Goal: Task Accomplishment & Management: Use online tool/utility

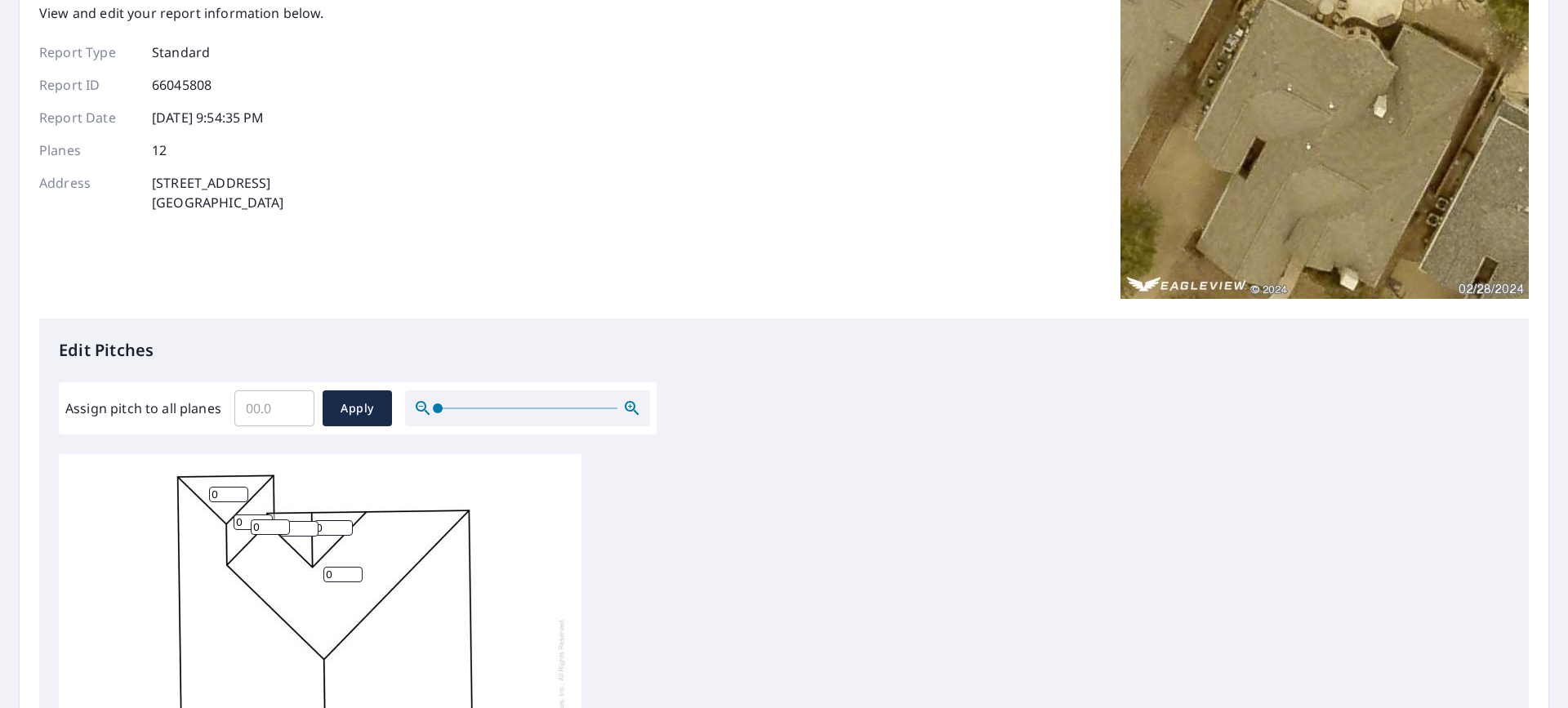
scroll to position [163, 0]
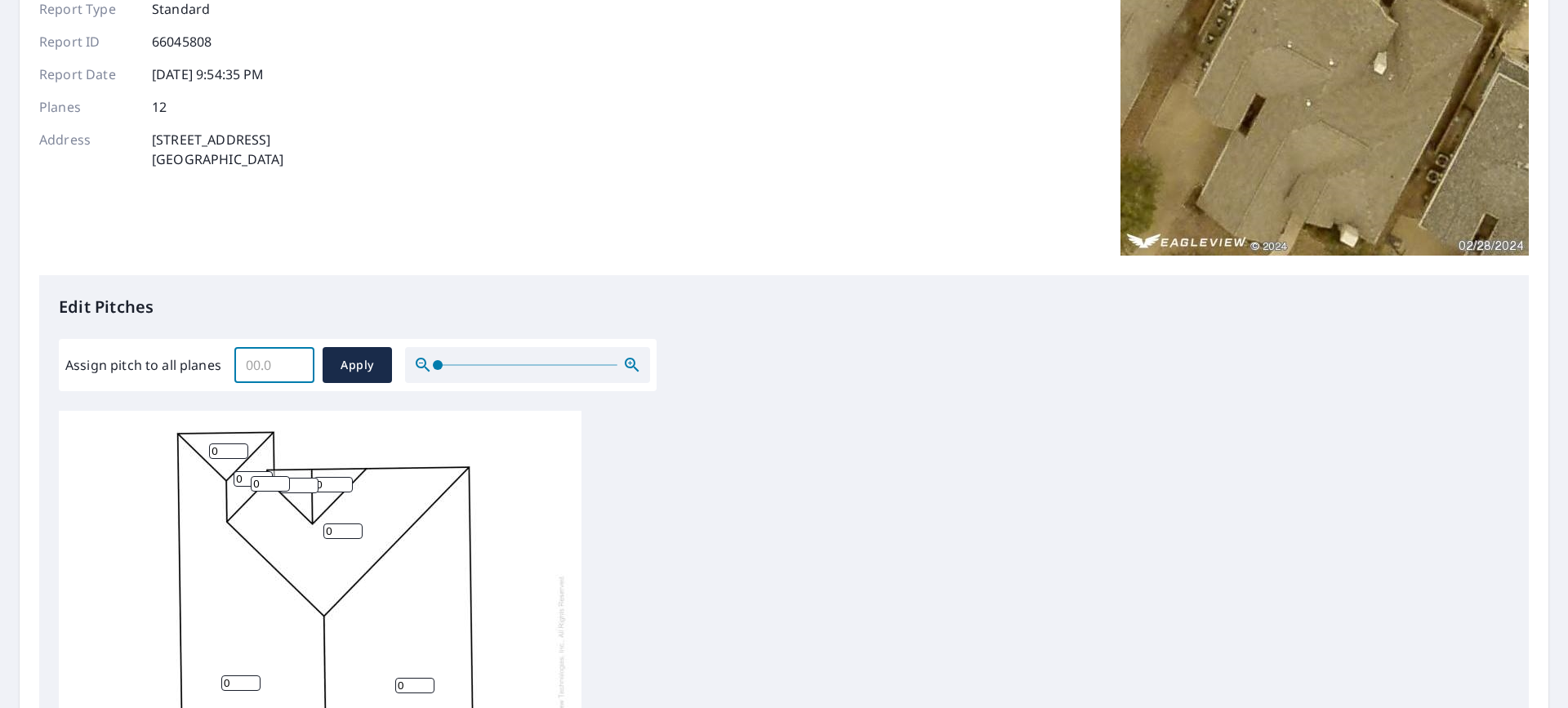
click at [258, 371] on input "Assign pitch to all planes" at bounding box center [274, 365] width 80 height 46
type input "12"
click at [349, 374] on span "Apply" at bounding box center [358, 365] width 43 height 21
type input "12"
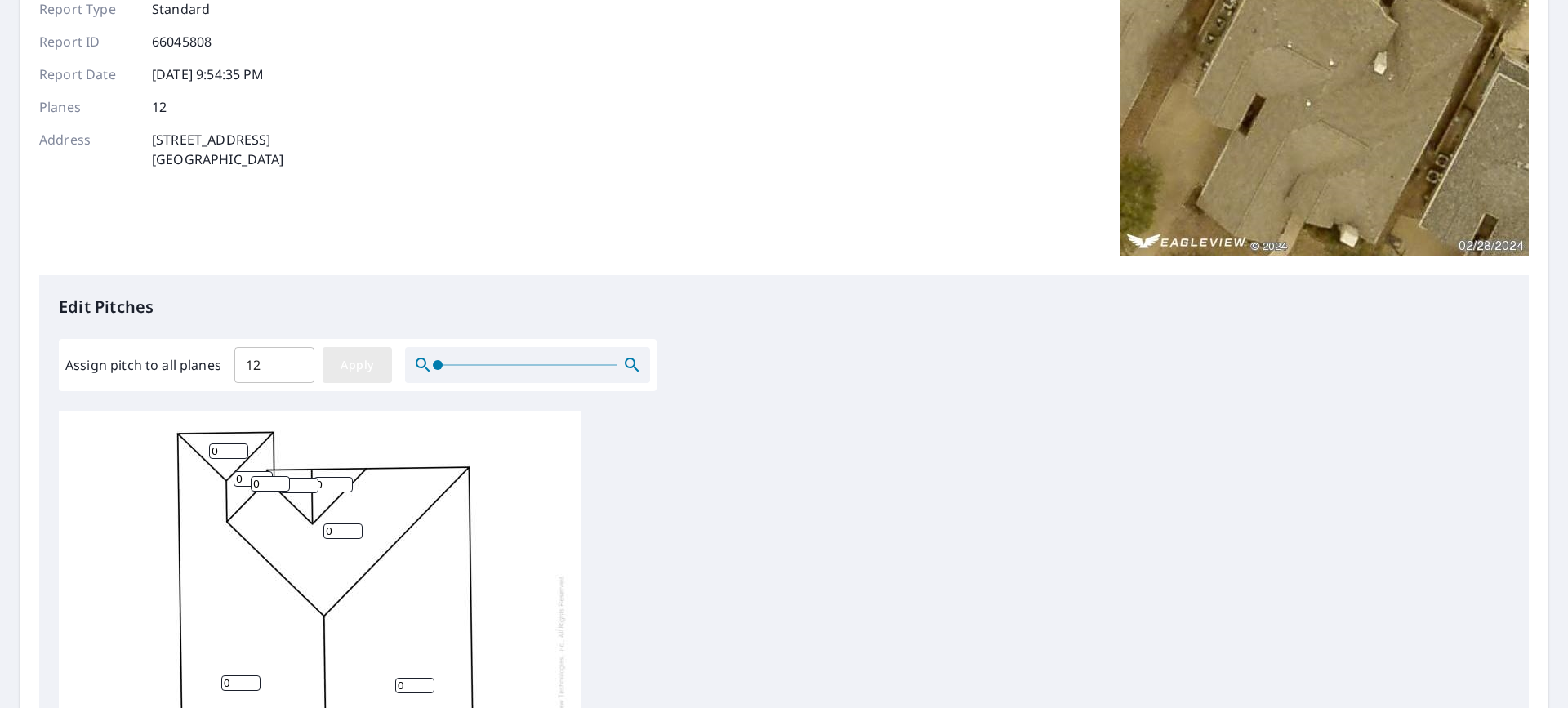
type input "12"
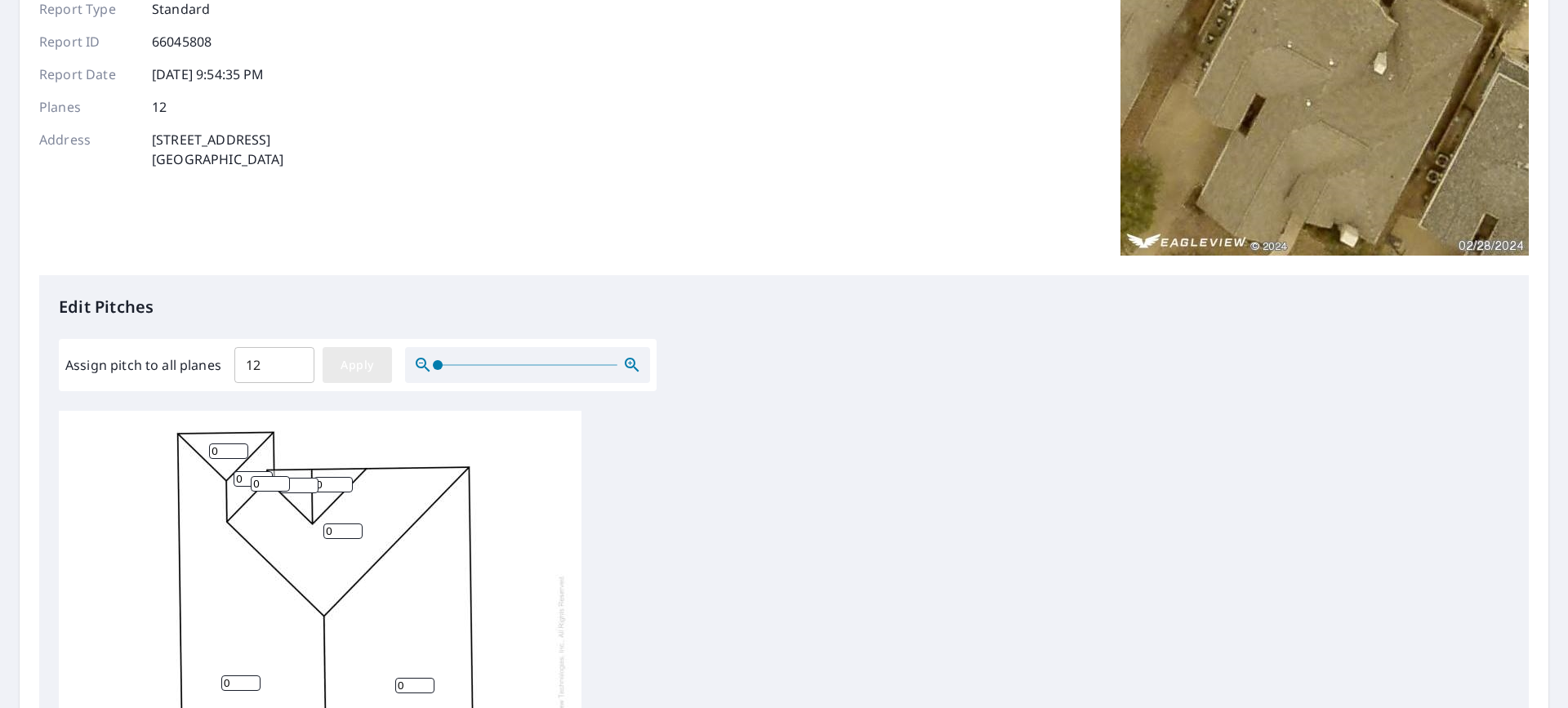
type input "12"
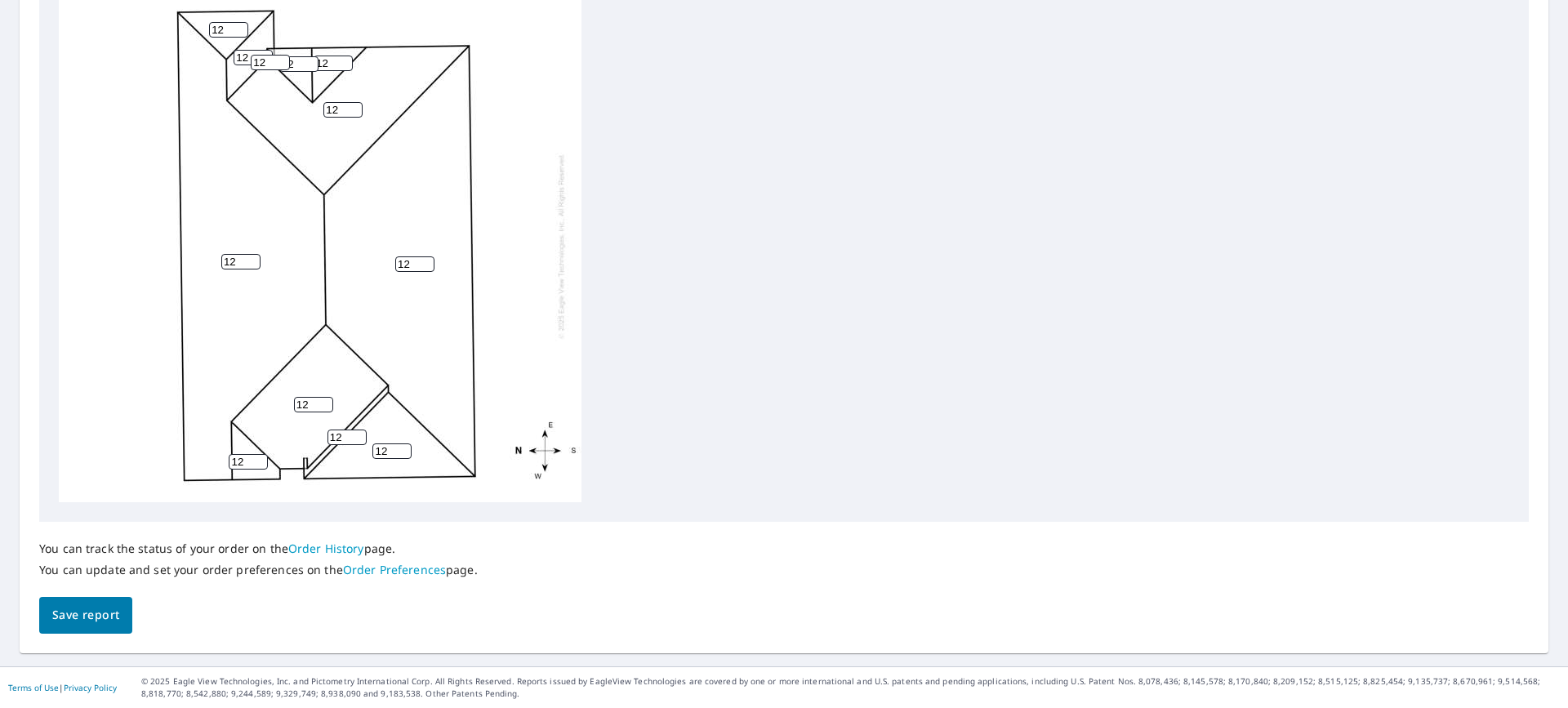
click at [75, 615] on span "Save report" at bounding box center [86, 615] width 67 height 21
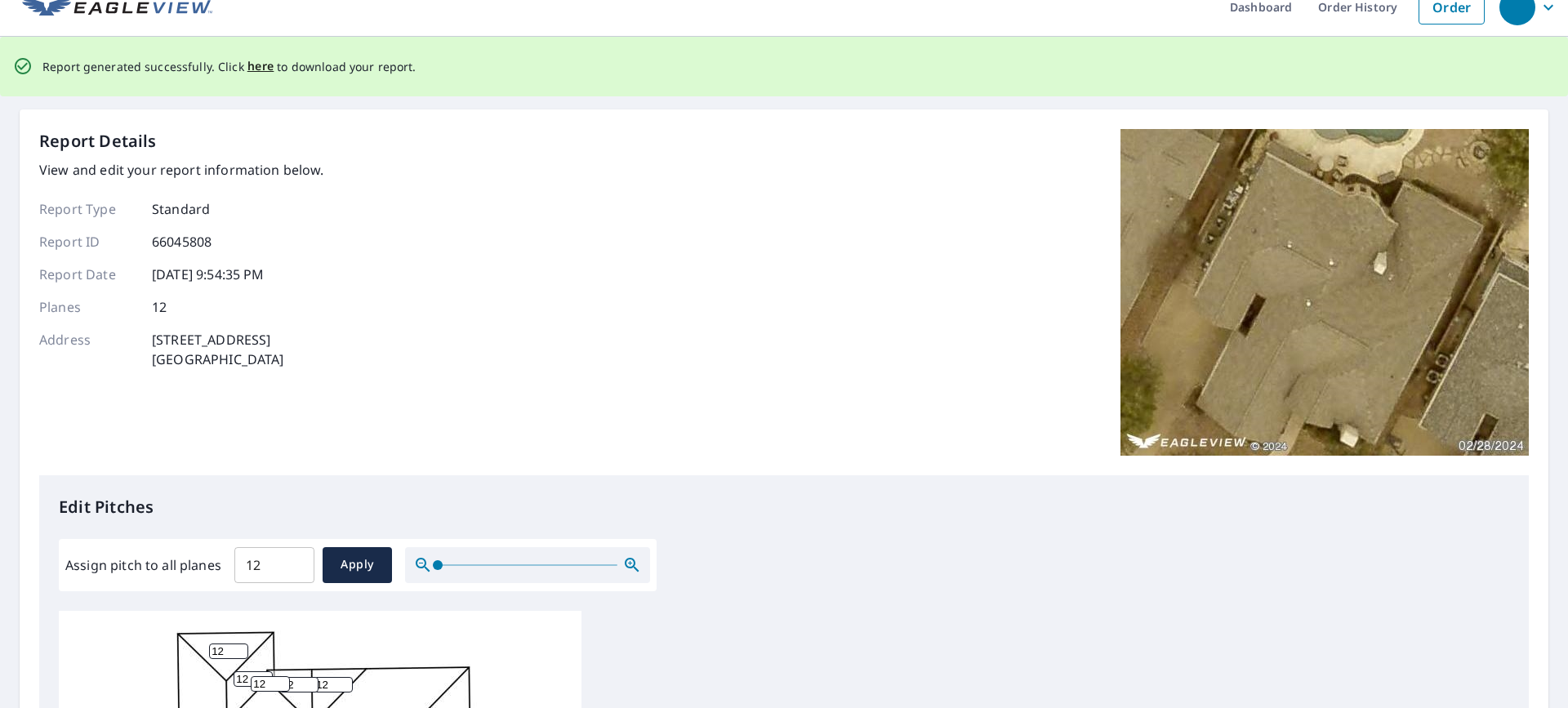
scroll to position [0, 0]
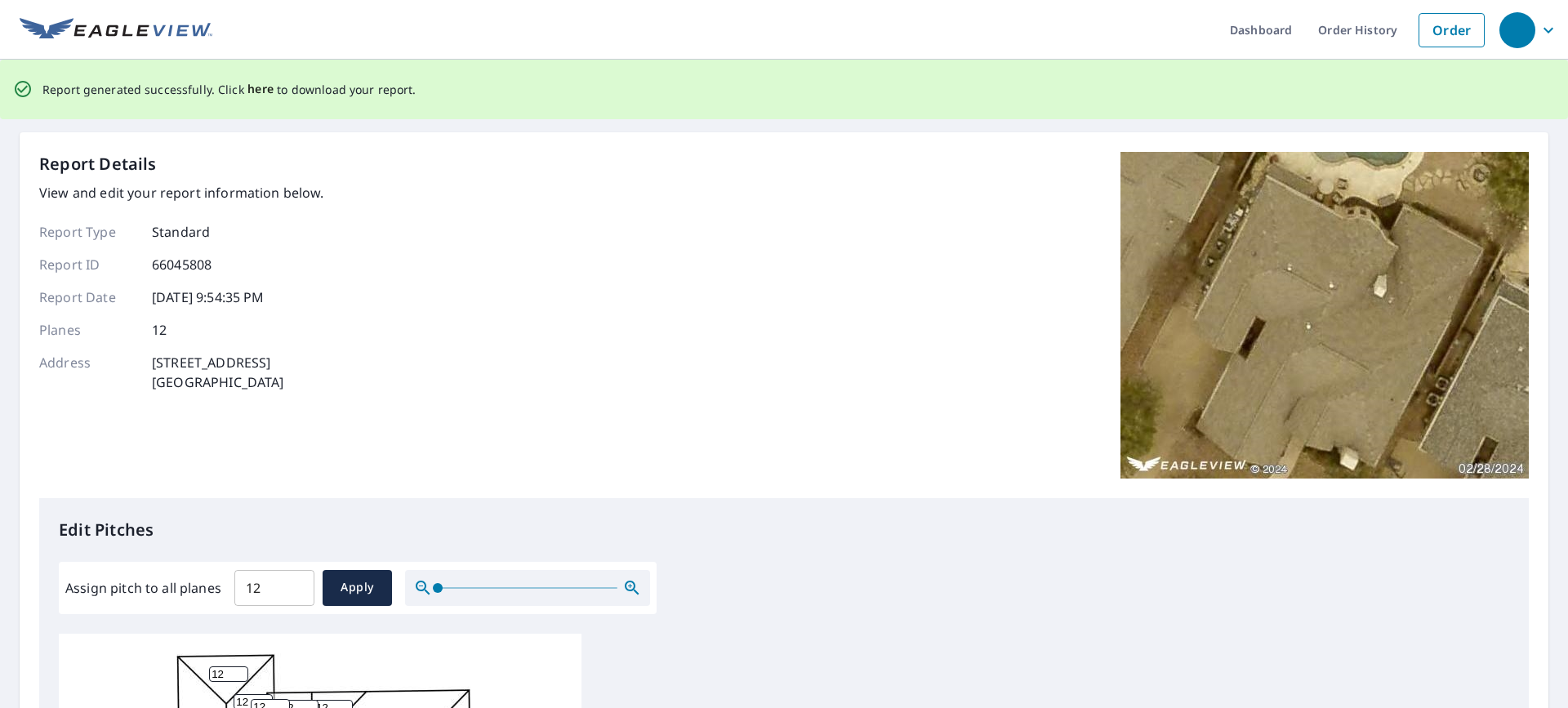
click at [259, 91] on span "here" at bounding box center [261, 89] width 27 height 21
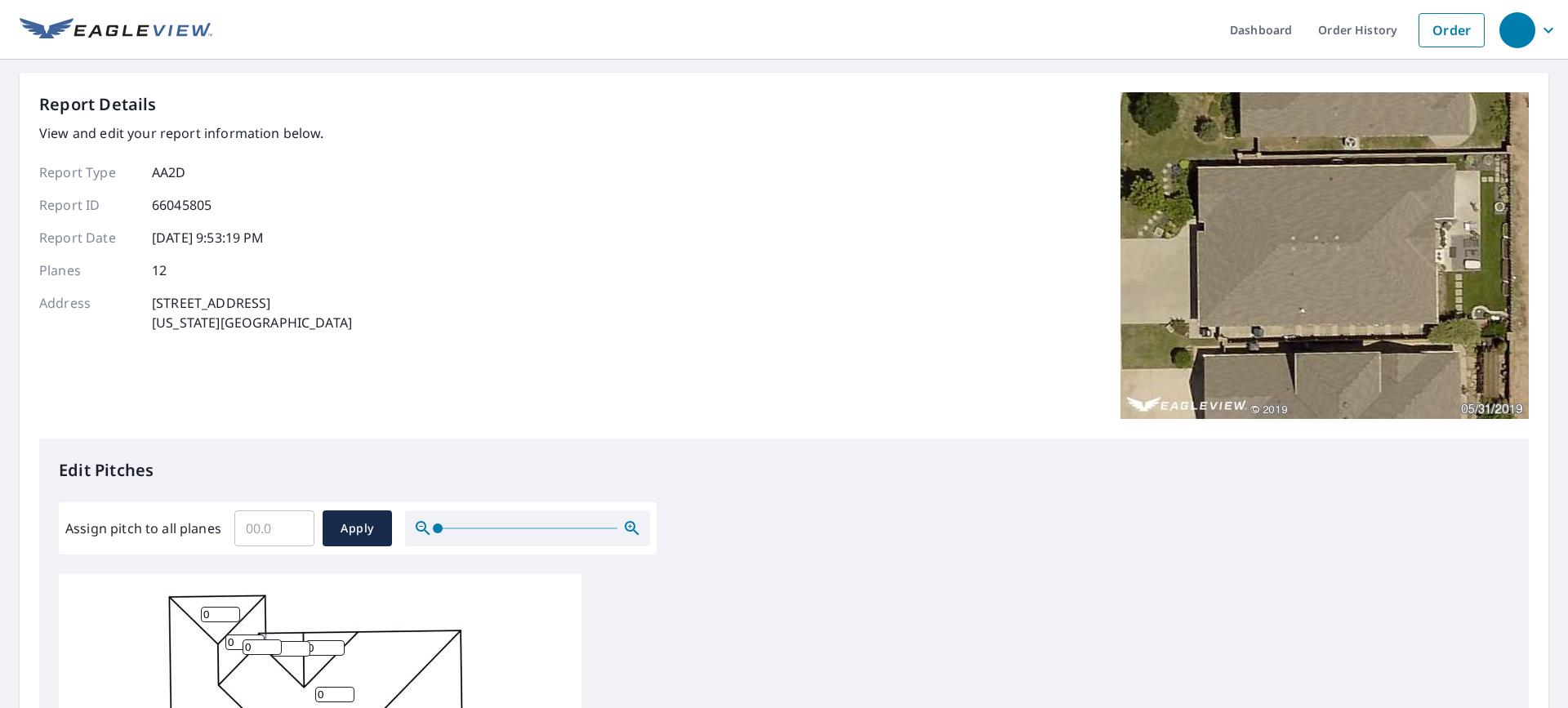
click at [264, 530] on input "Assign pitch to all planes" at bounding box center [274, 528] width 80 height 46
type input "11"
click at [338, 536] on span "Apply" at bounding box center [358, 529] width 43 height 21
type input "11"
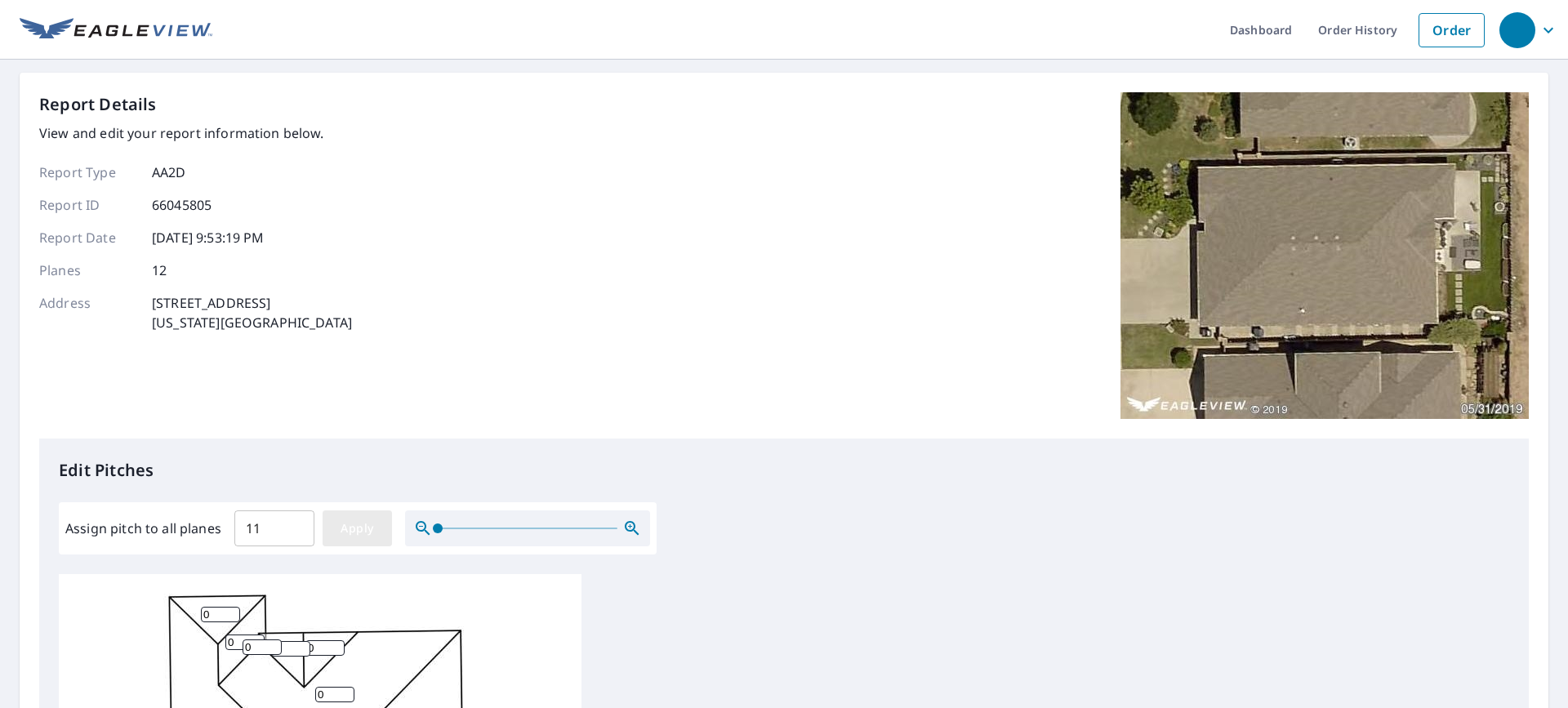
type input "11"
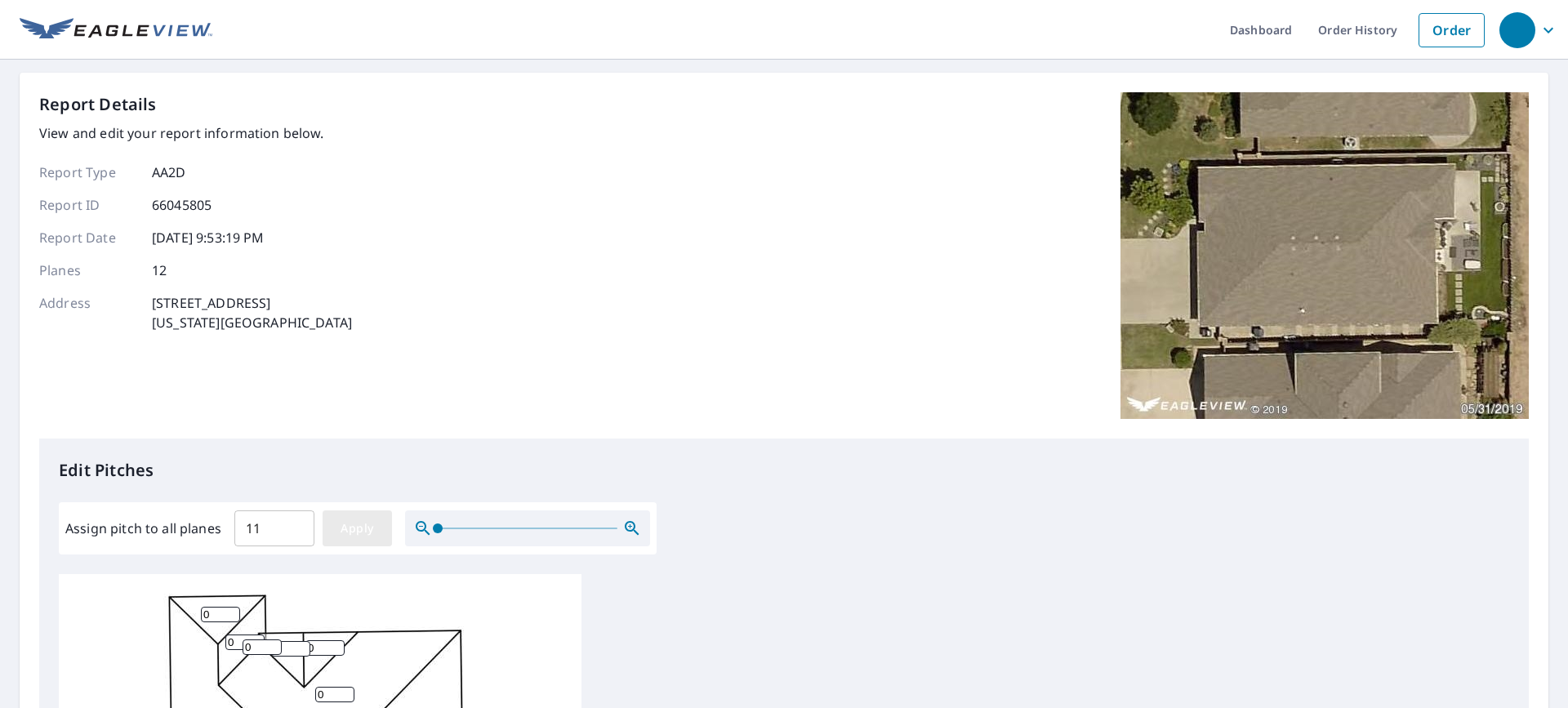
type input "11"
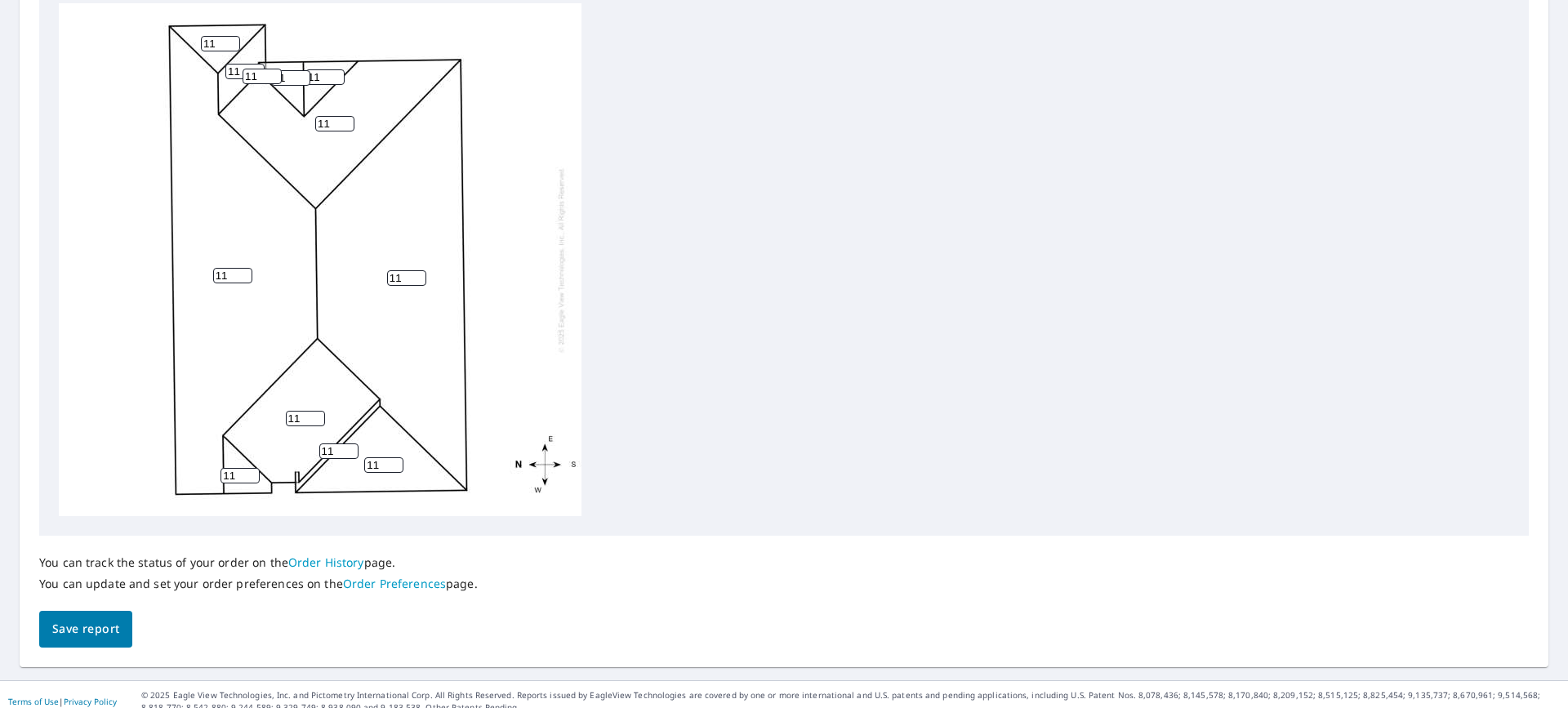
scroll to position [585, 0]
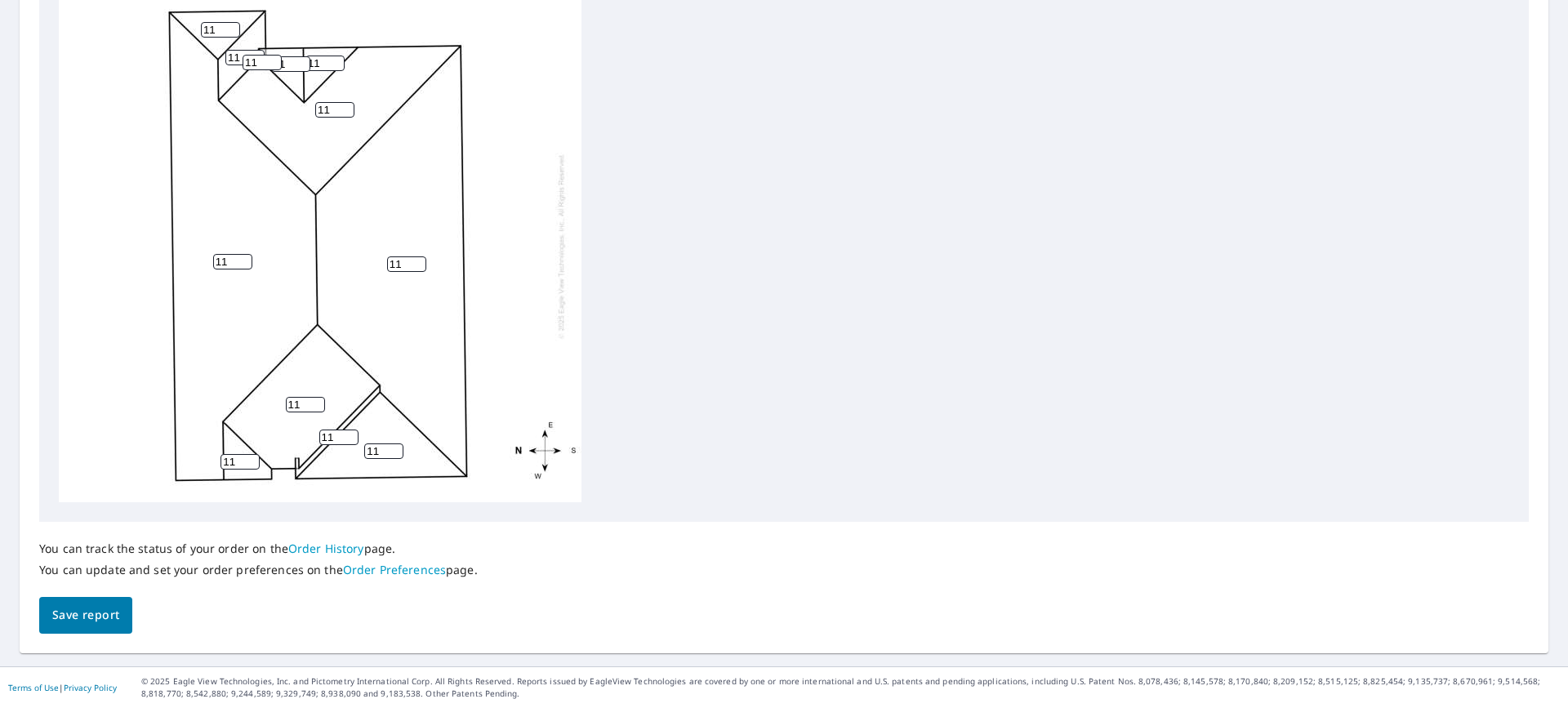
click at [95, 614] on span "Save report" at bounding box center [86, 615] width 67 height 21
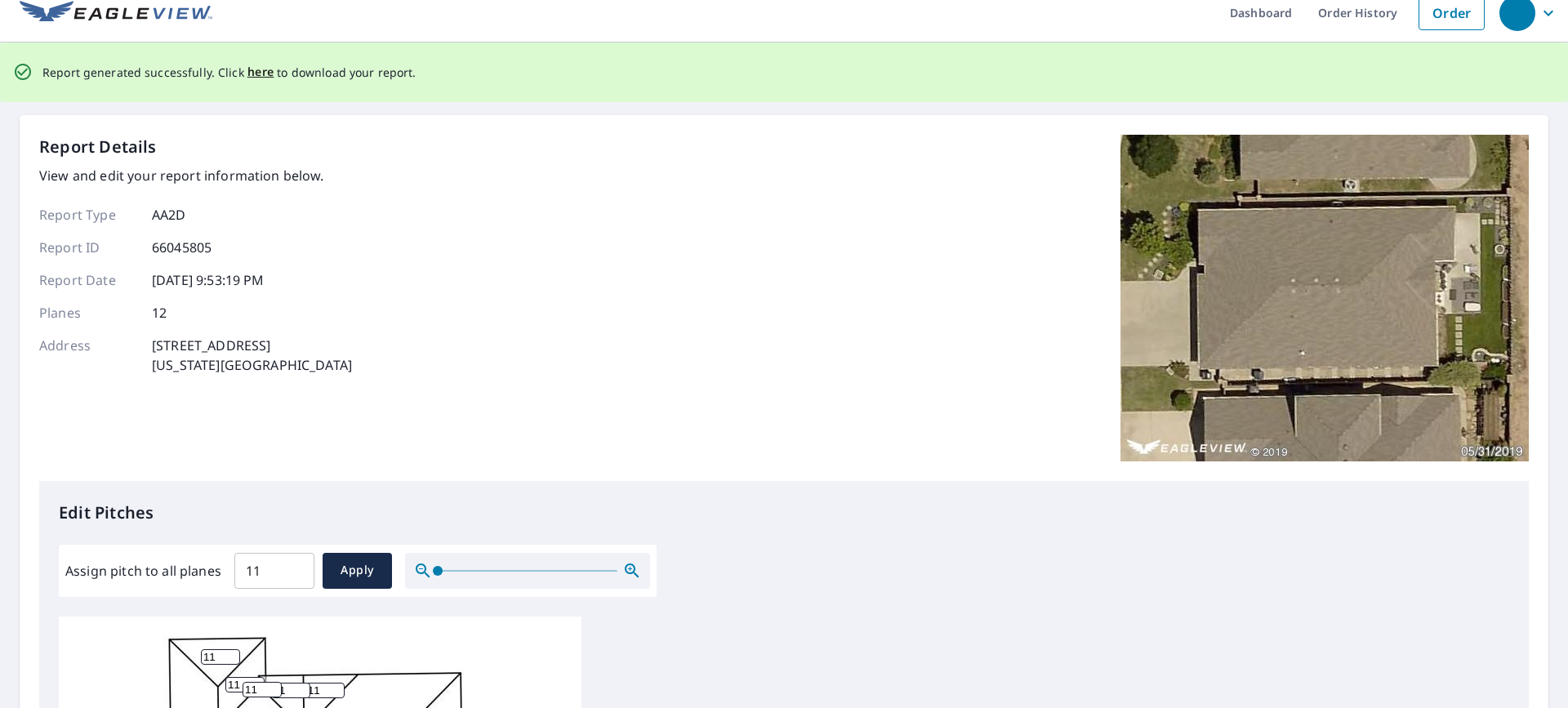
scroll to position [0, 0]
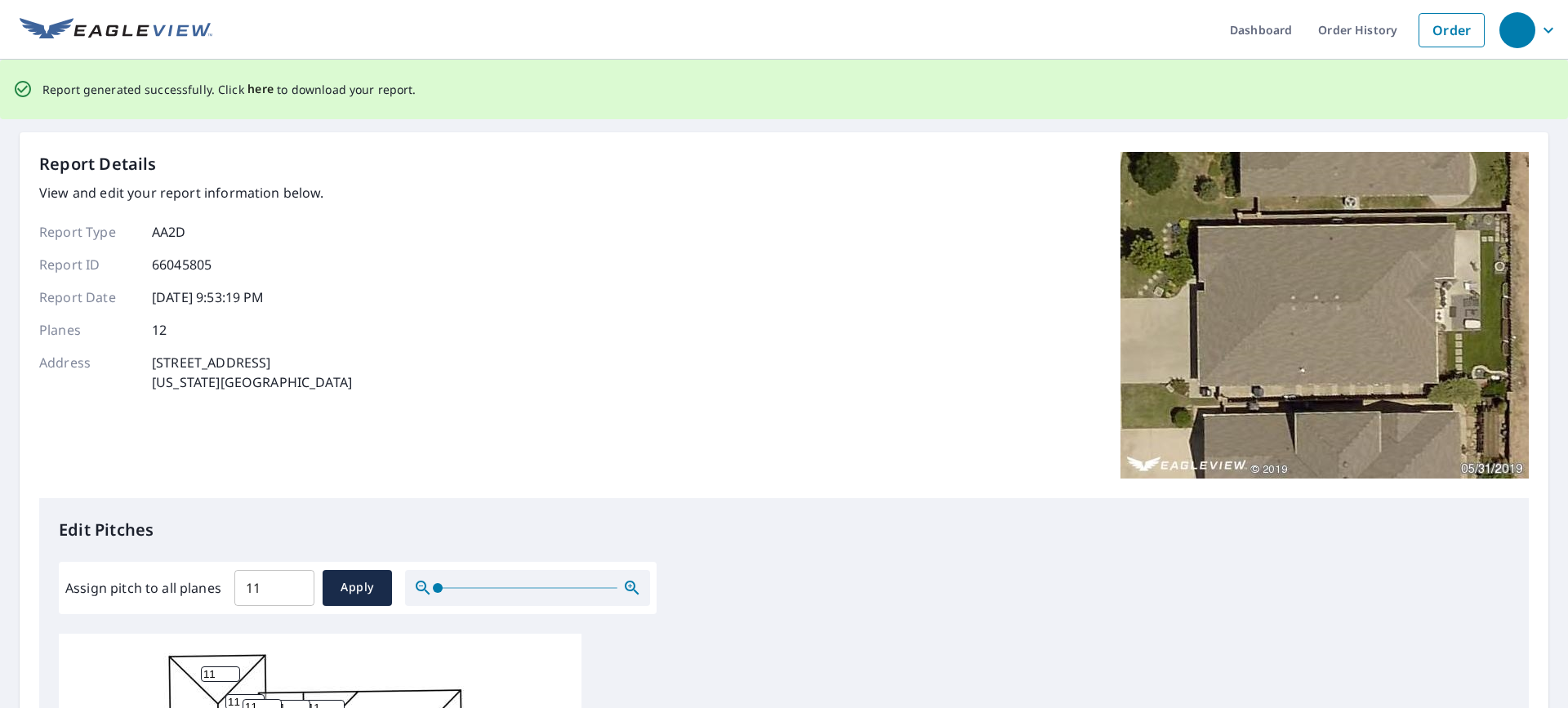
click at [253, 92] on span "here" at bounding box center [261, 89] width 27 height 21
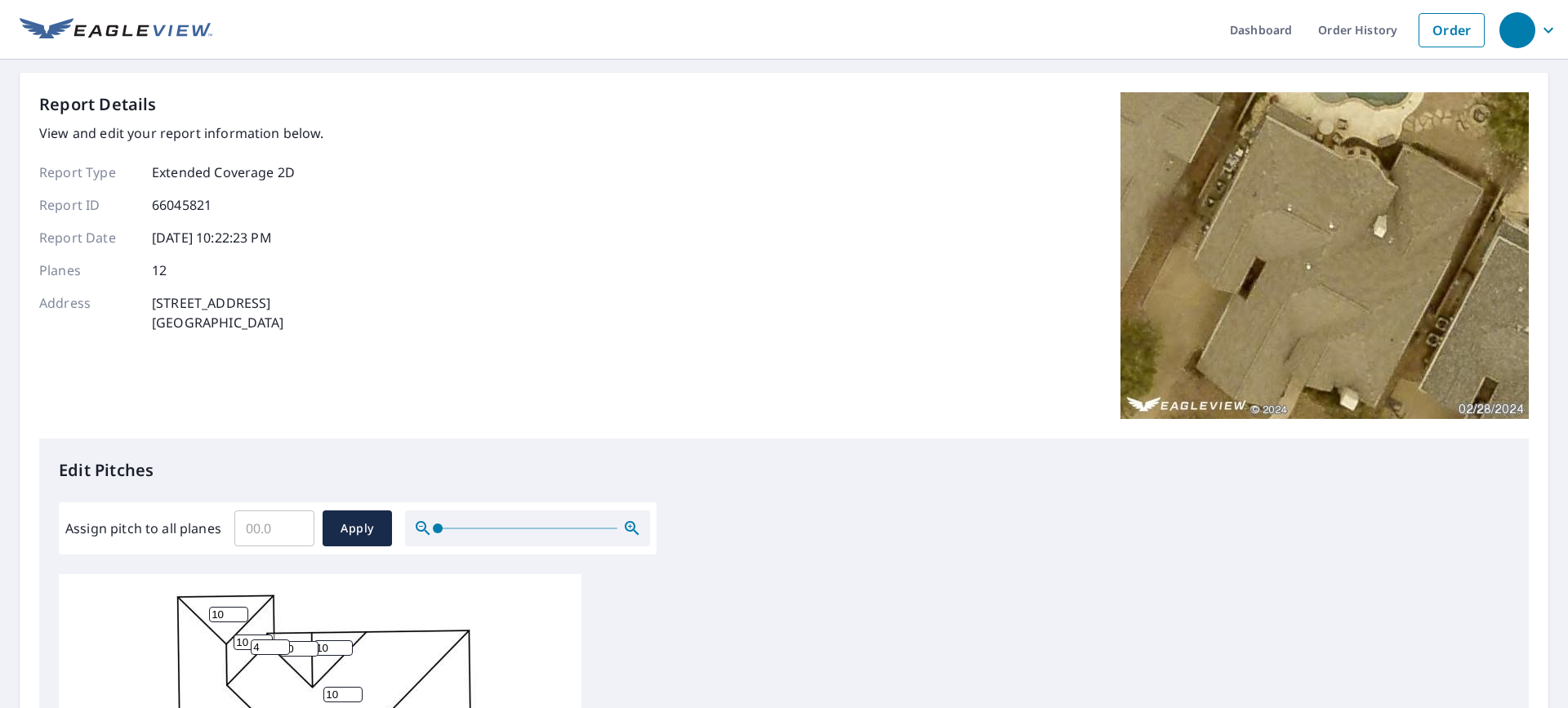
click at [272, 530] on input "Assign pitch to all planes" at bounding box center [274, 528] width 80 height 46
type input "8"
click at [346, 529] on span "Apply" at bounding box center [358, 529] width 43 height 21
type input "8"
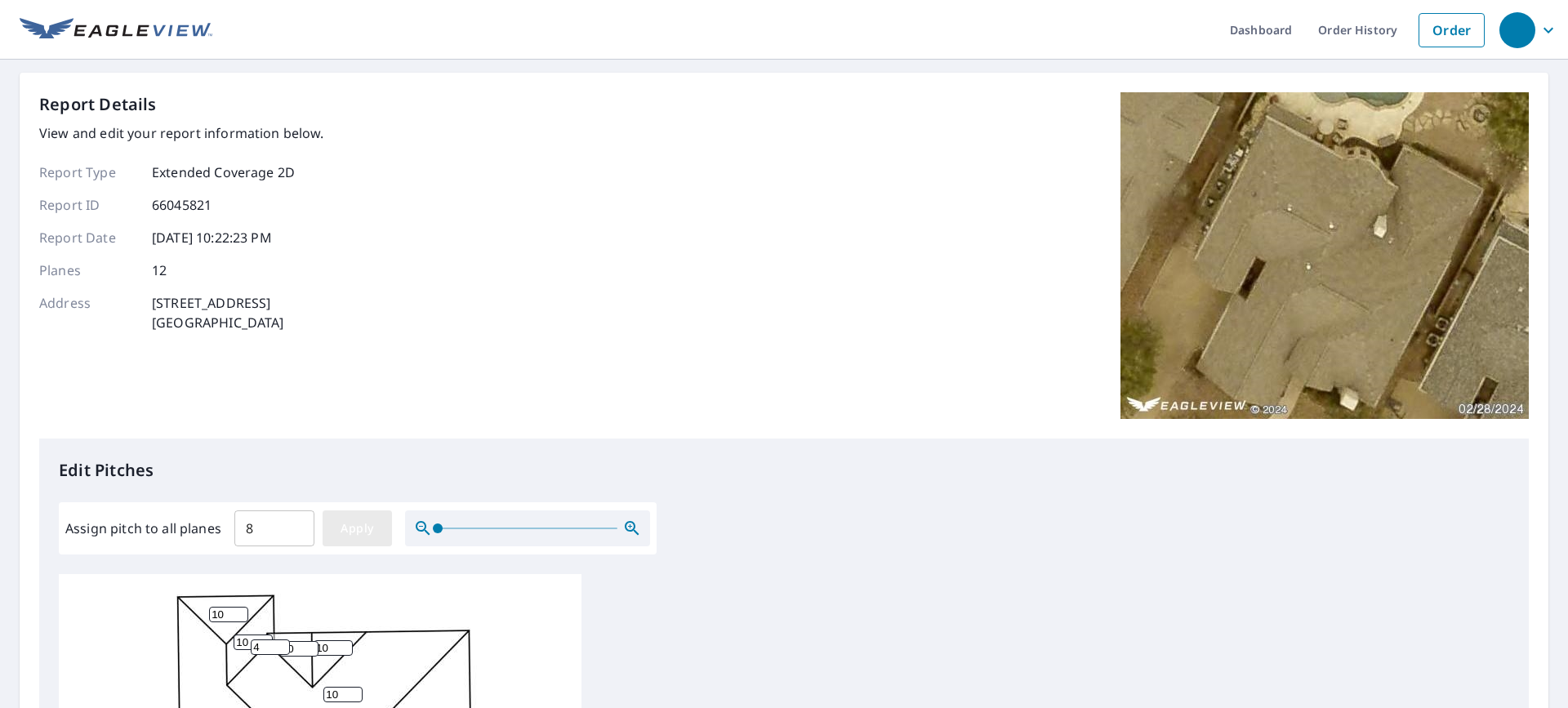
type input "8"
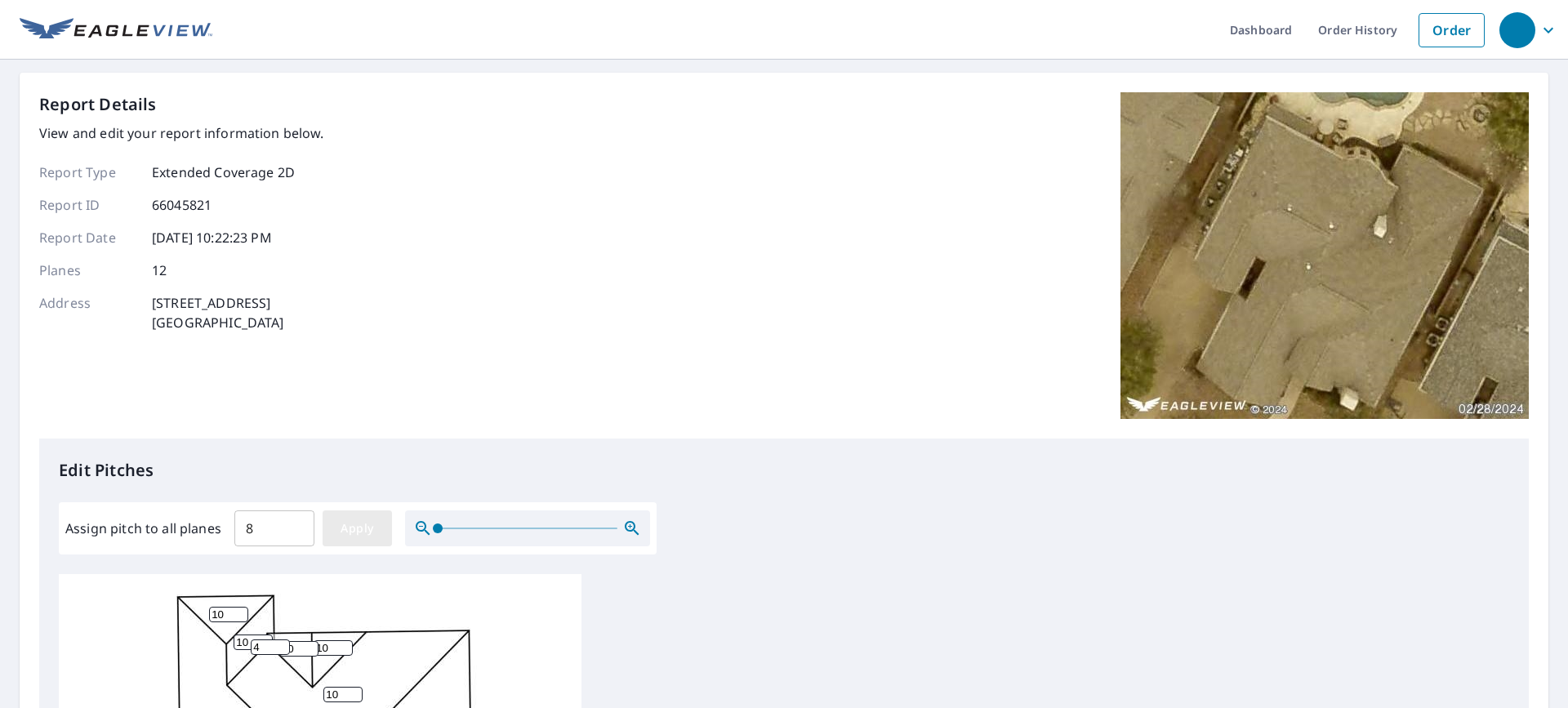
type input "8"
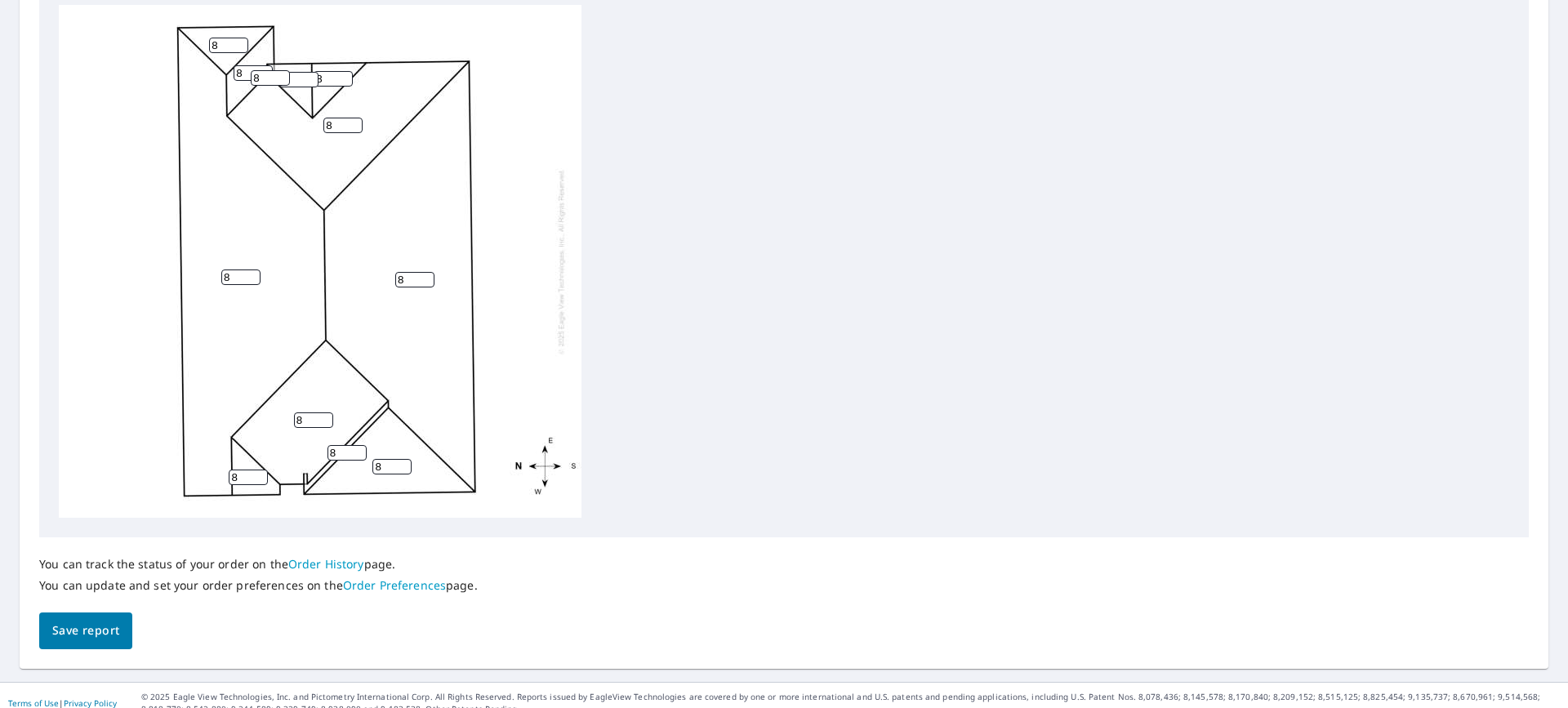
scroll to position [576, 0]
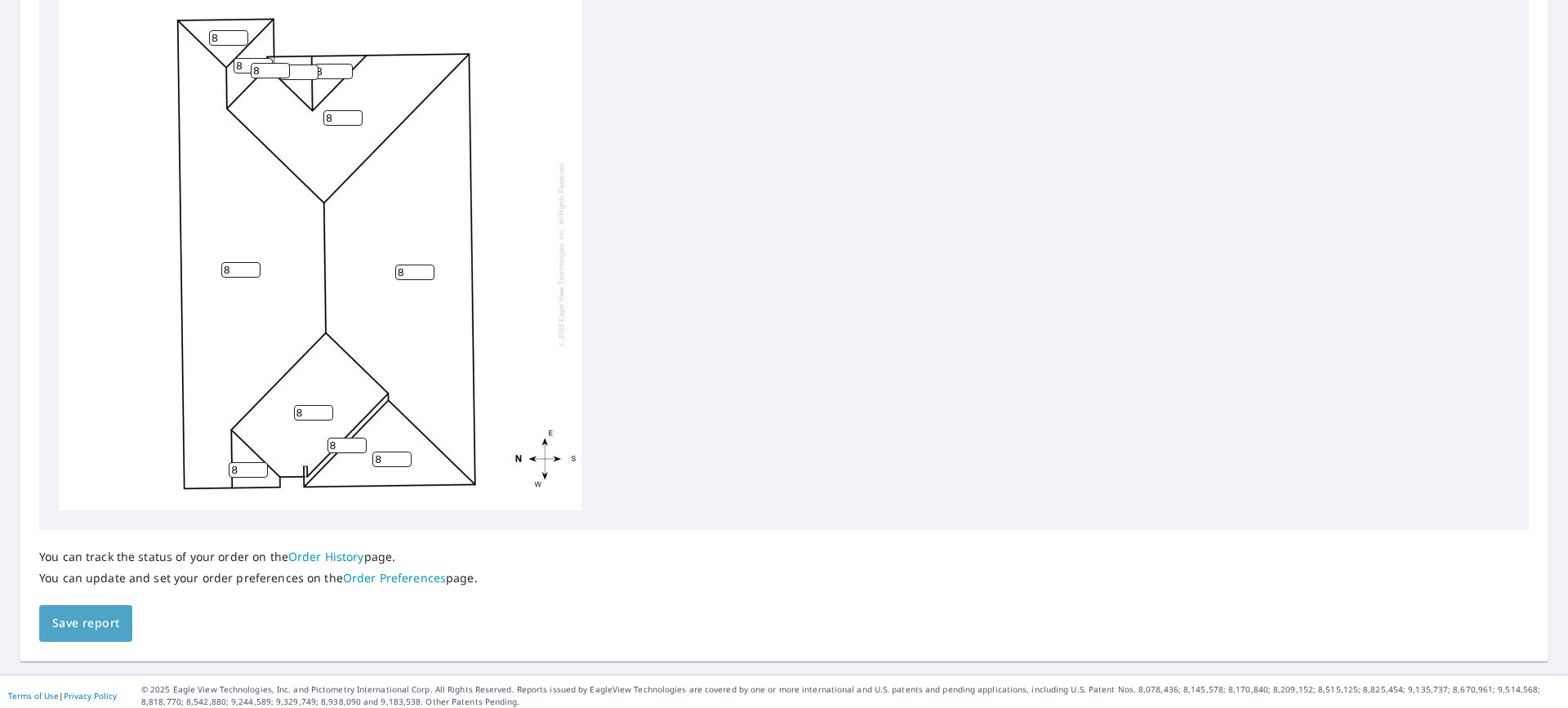
click at [91, 621] on span "Save report" at bounding box center [86, 623] width 67 height 21
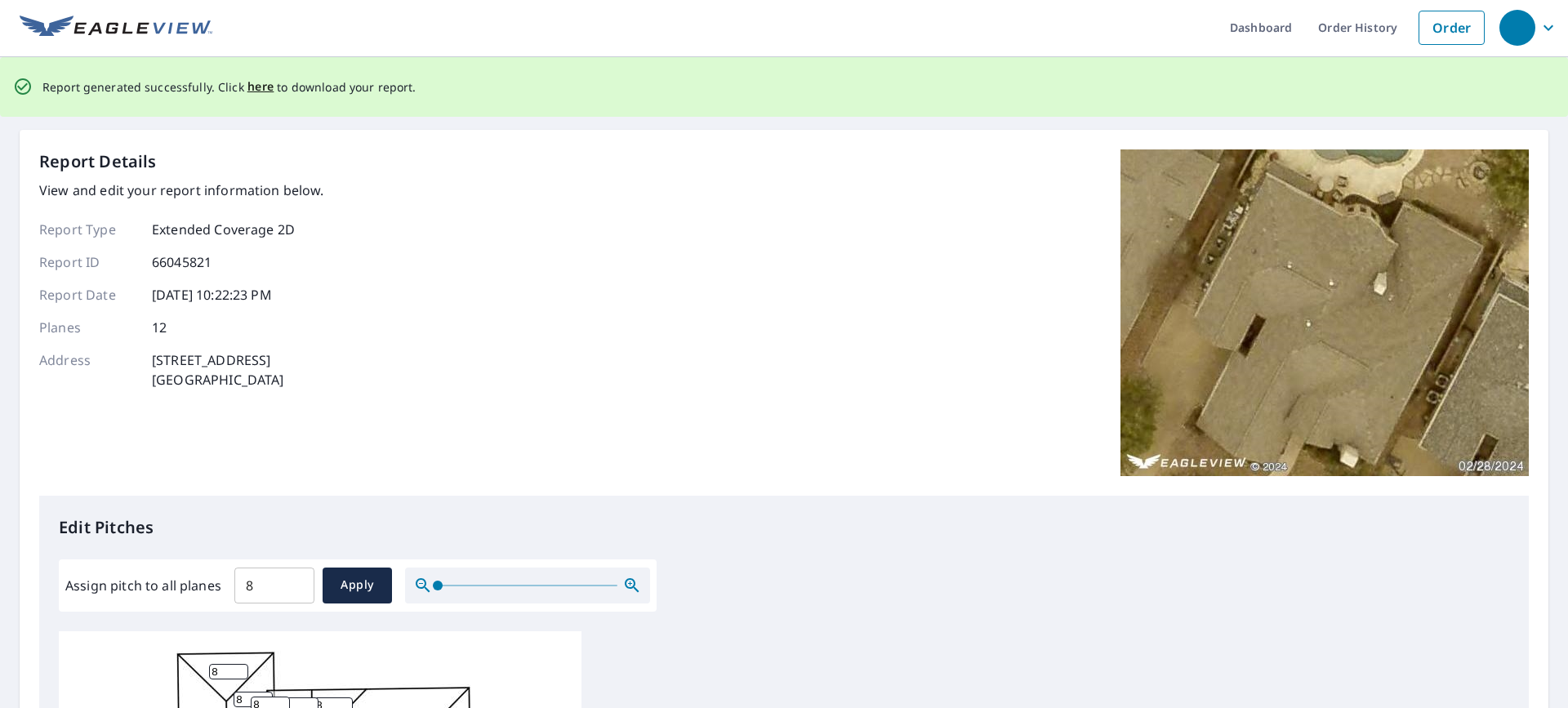
scroll to position [0, 0]
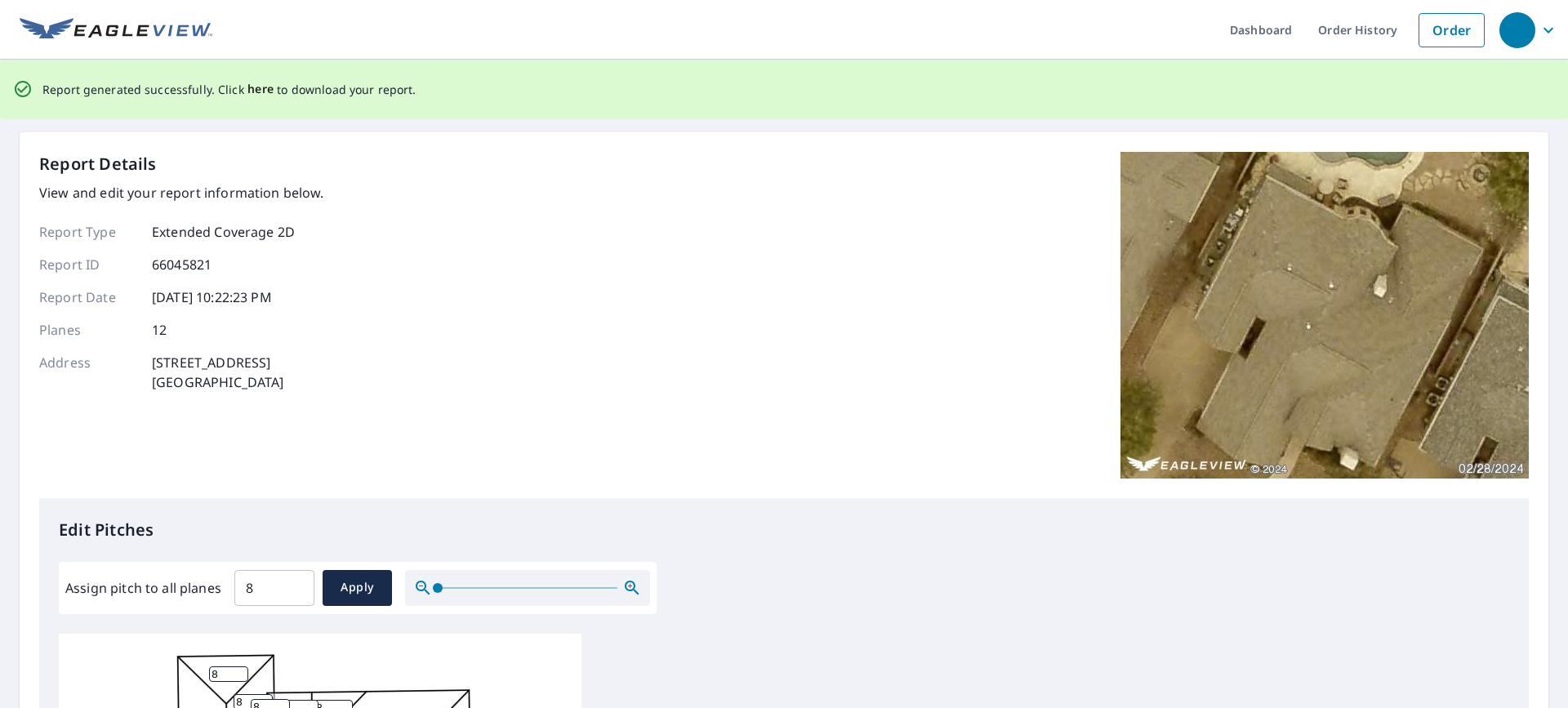
click at [261, 86] on span "here" at bounding box center [261, 89] width 27 height 21
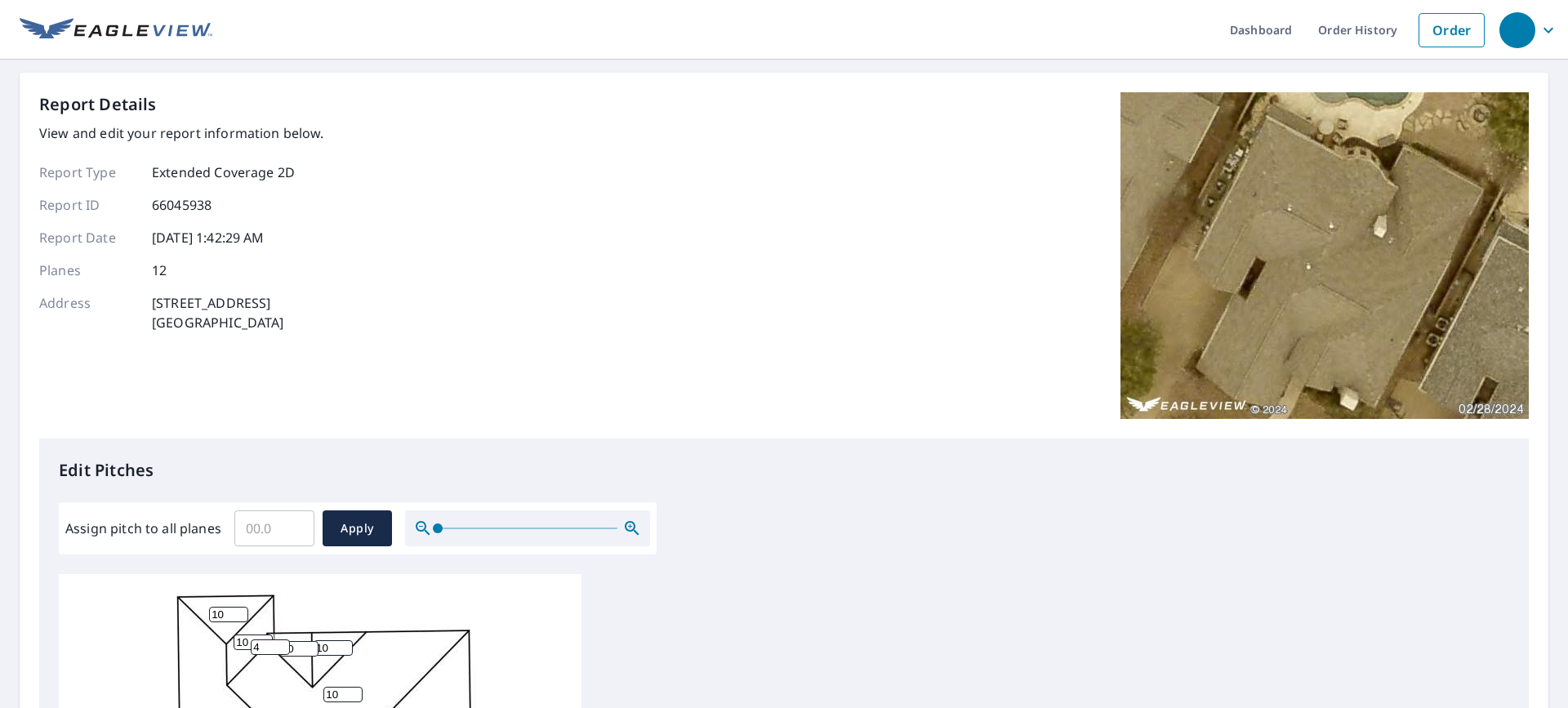
click at [269, 523] on input "Assign pitch to all planes" at bounding box center [274, 528] width 80 height 46
click at [248, 524] on input "Assign pitch to all planes" at bounding box center [274, 528] width 80 height 46
type input "11"
click at [344, 531] on span "Apply" at bounding box center [358, 529] width 43 height 21
type input "11"
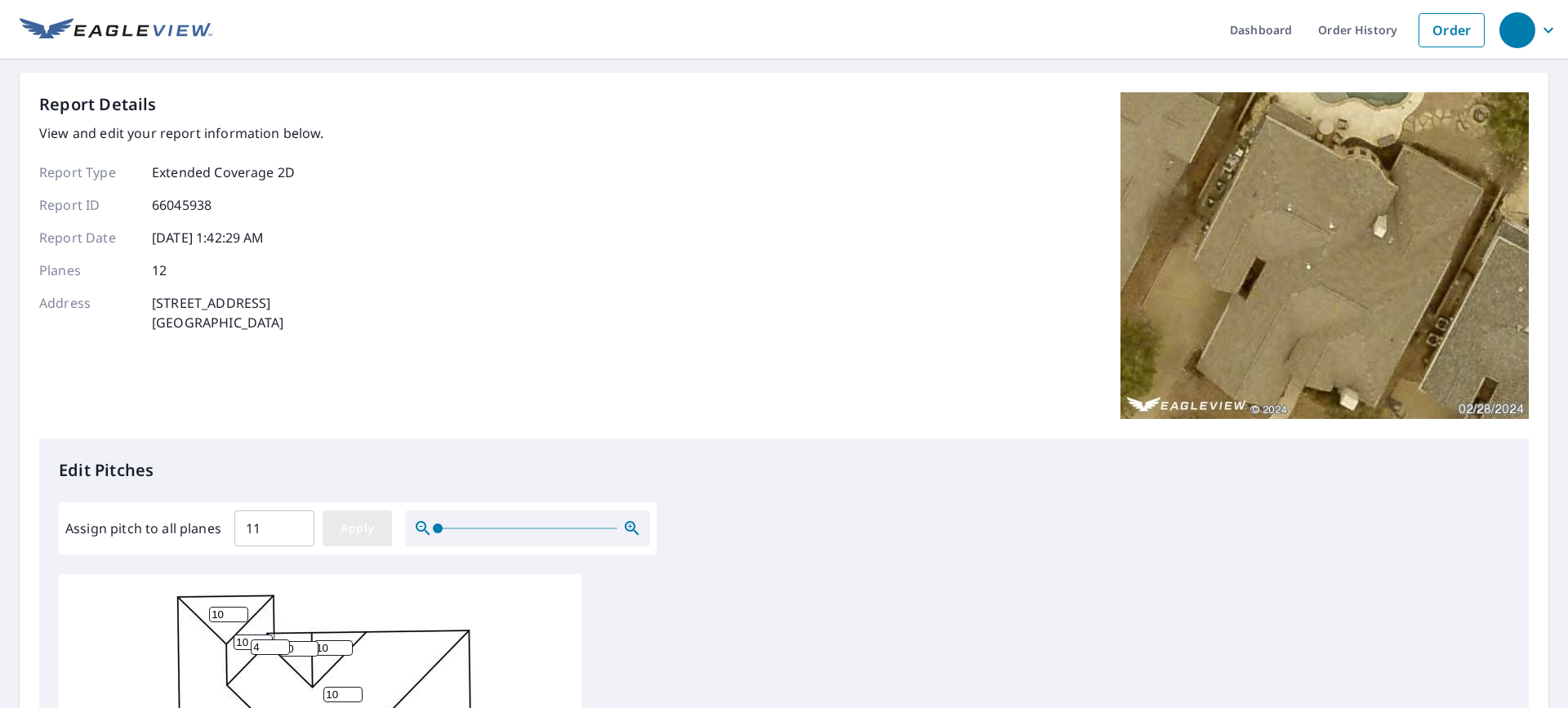
type input "11"
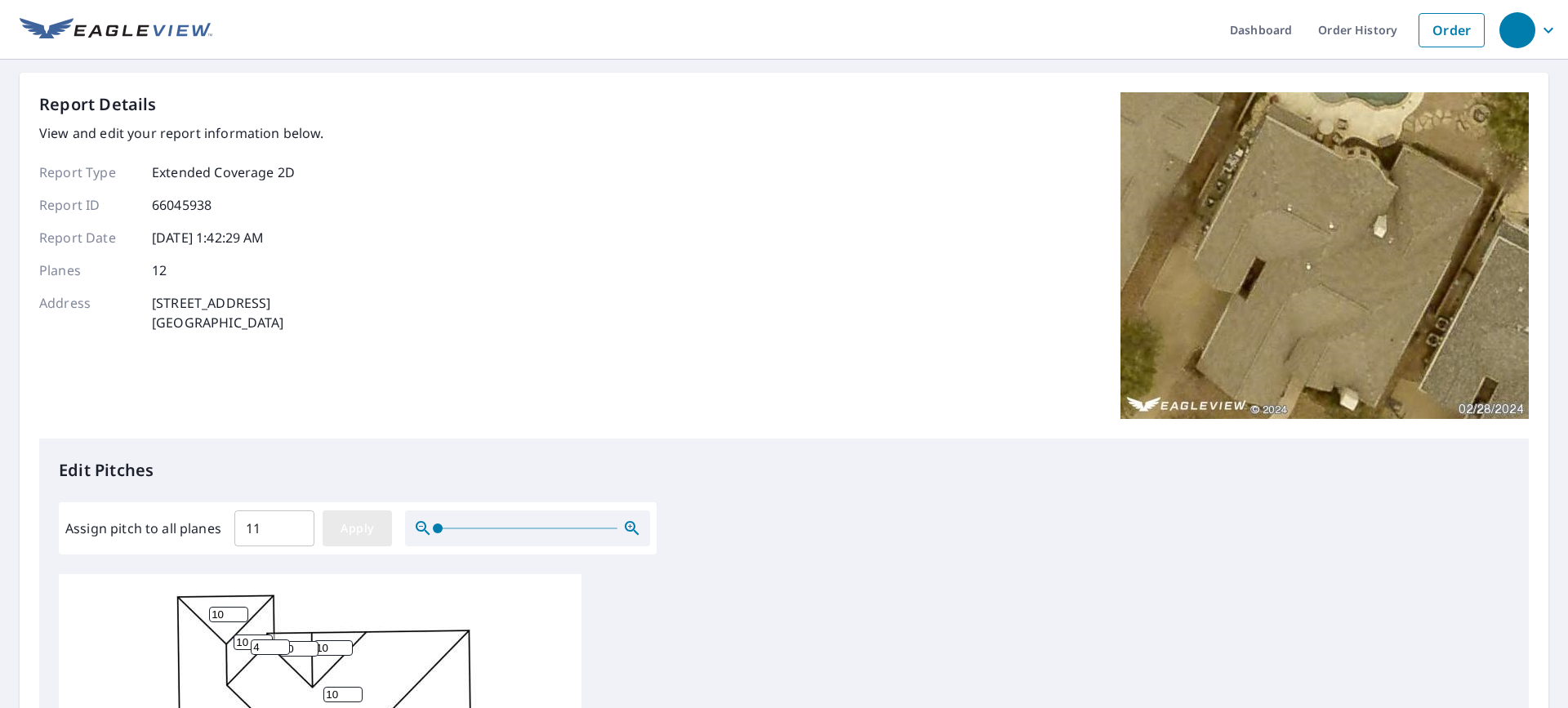
type input "11"
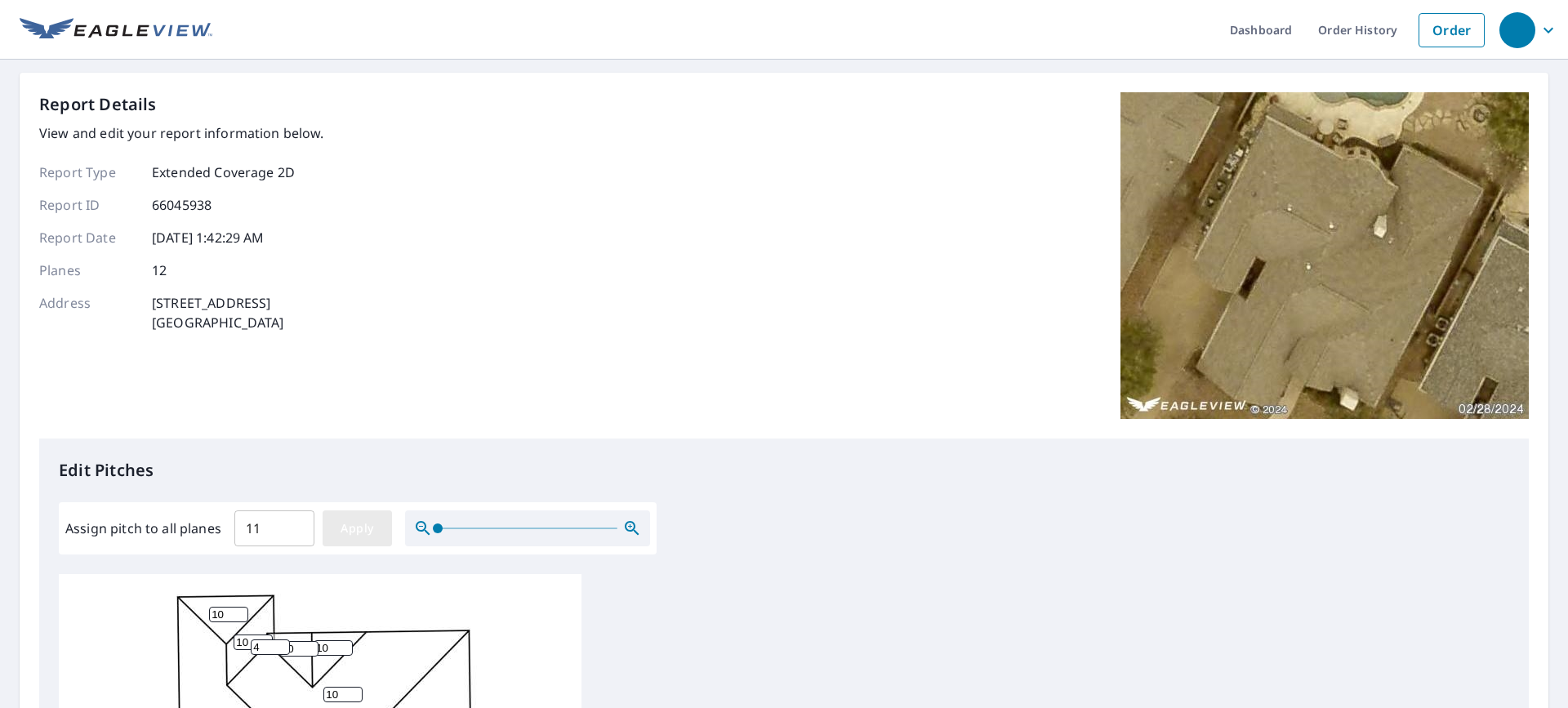
type input "11"
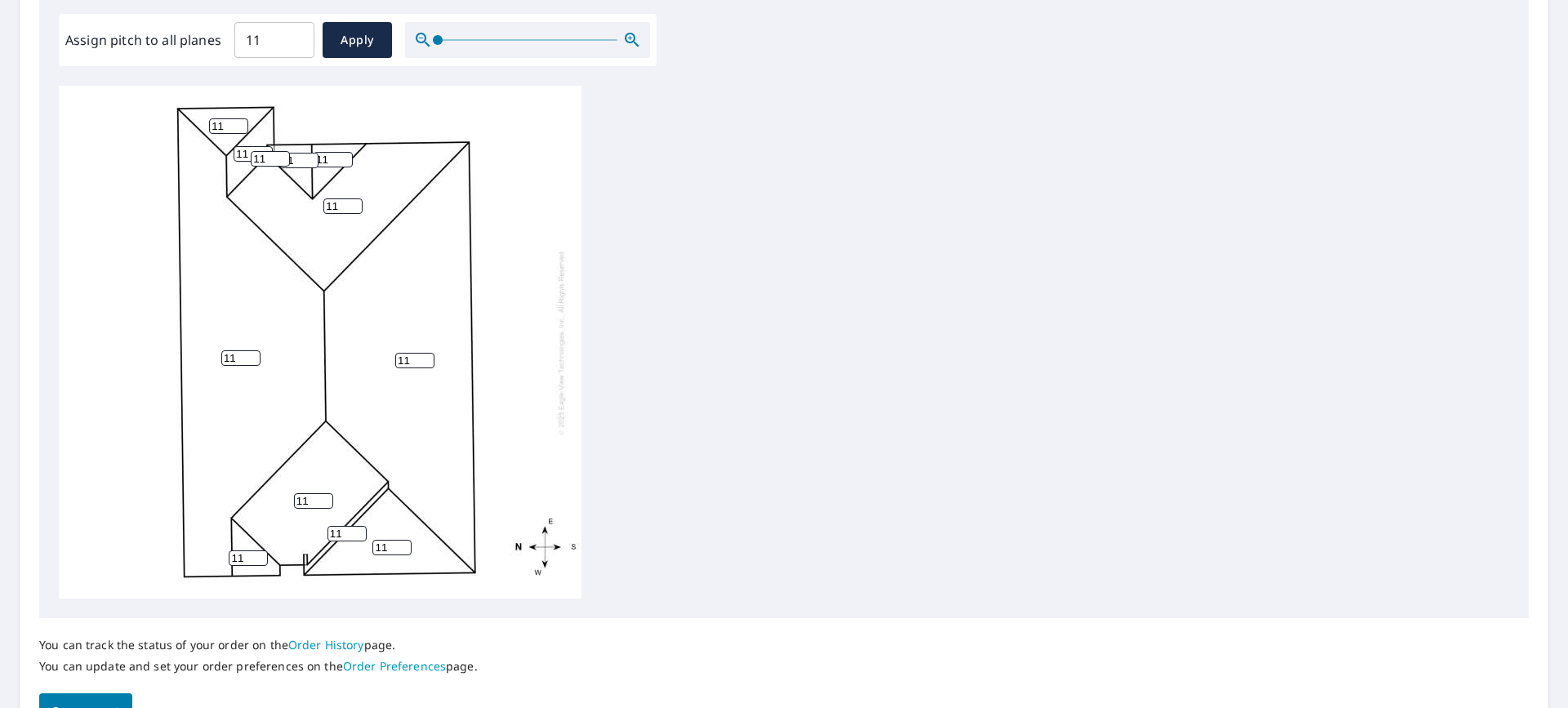
scroll to position [509, 0]
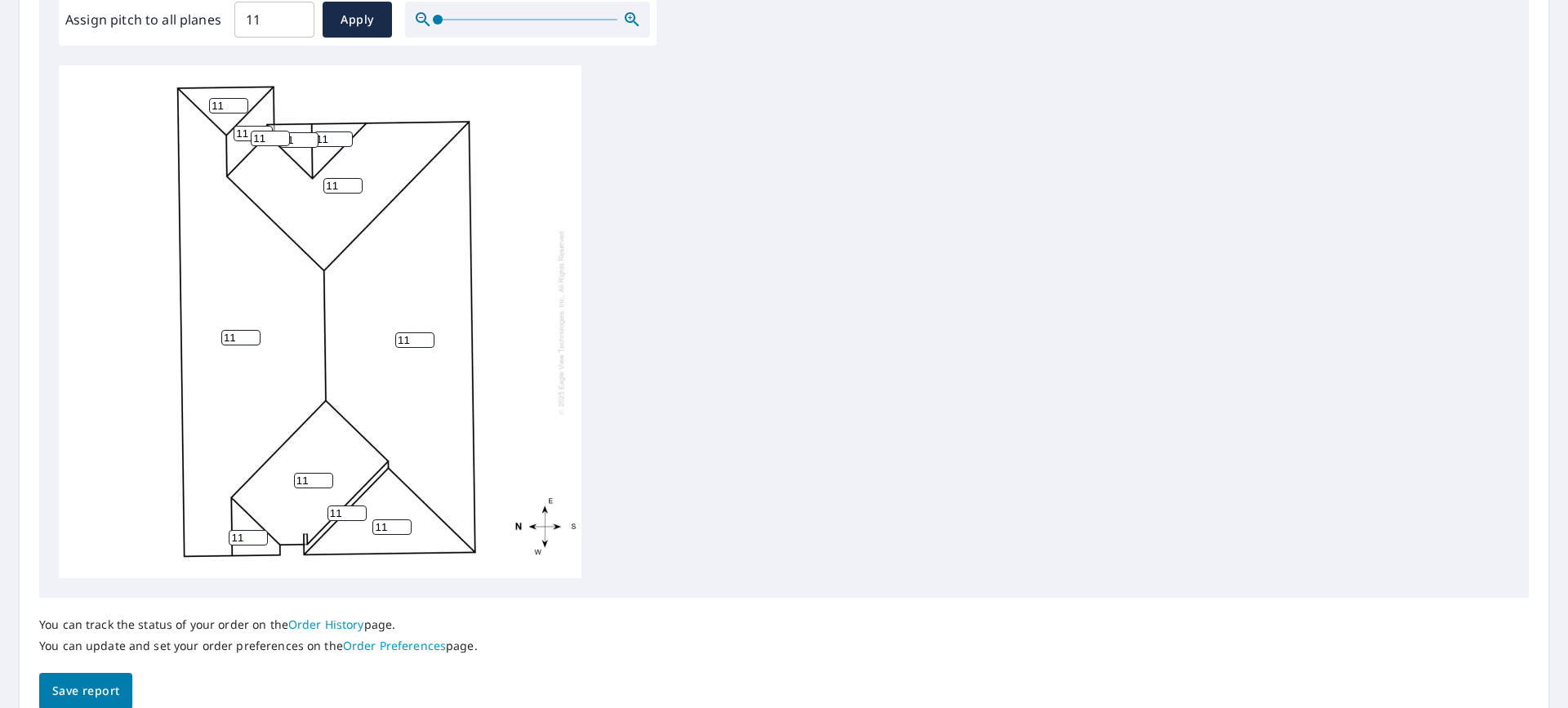
click at [94, 695] on span "Save report" at bounding box center [86, 691] width 67 height 21
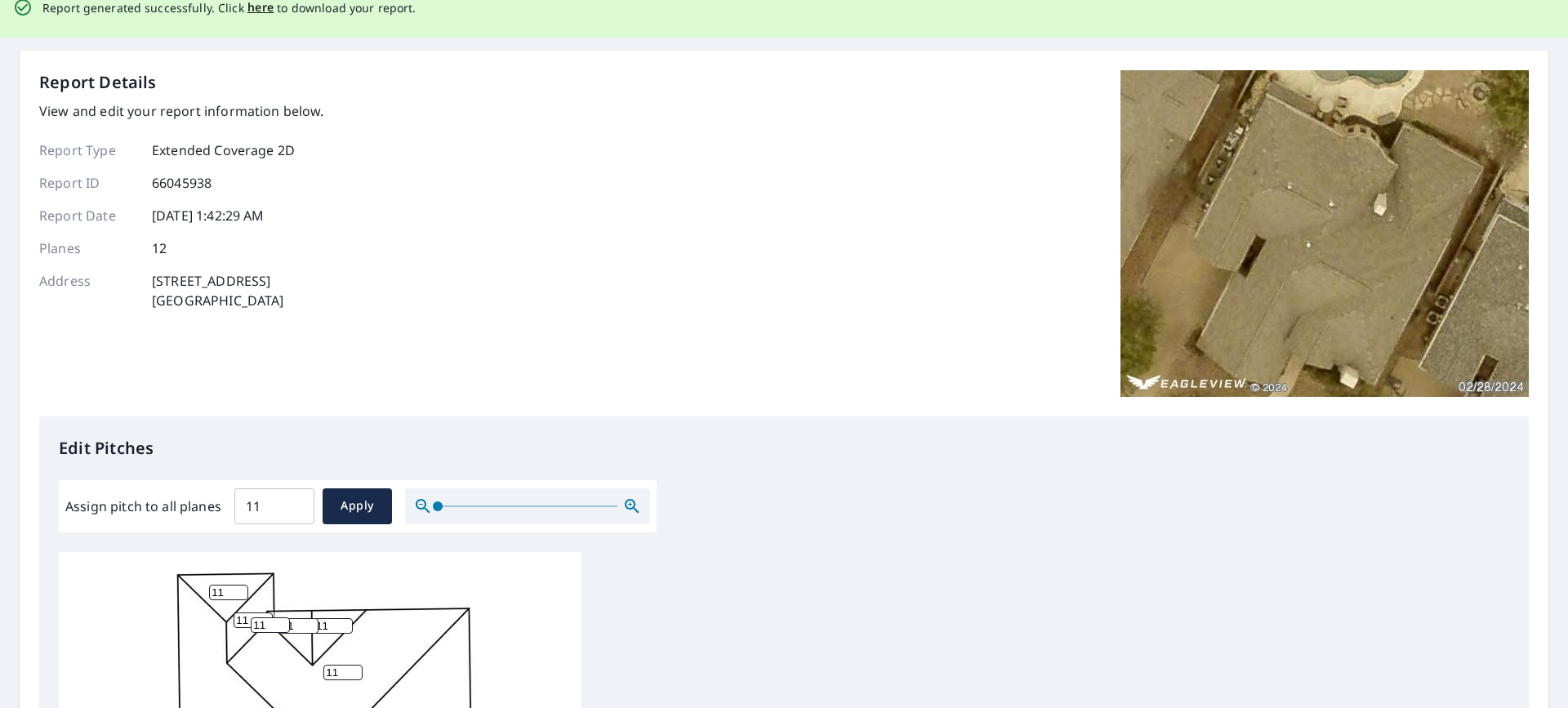
scroll to position [0, 0]
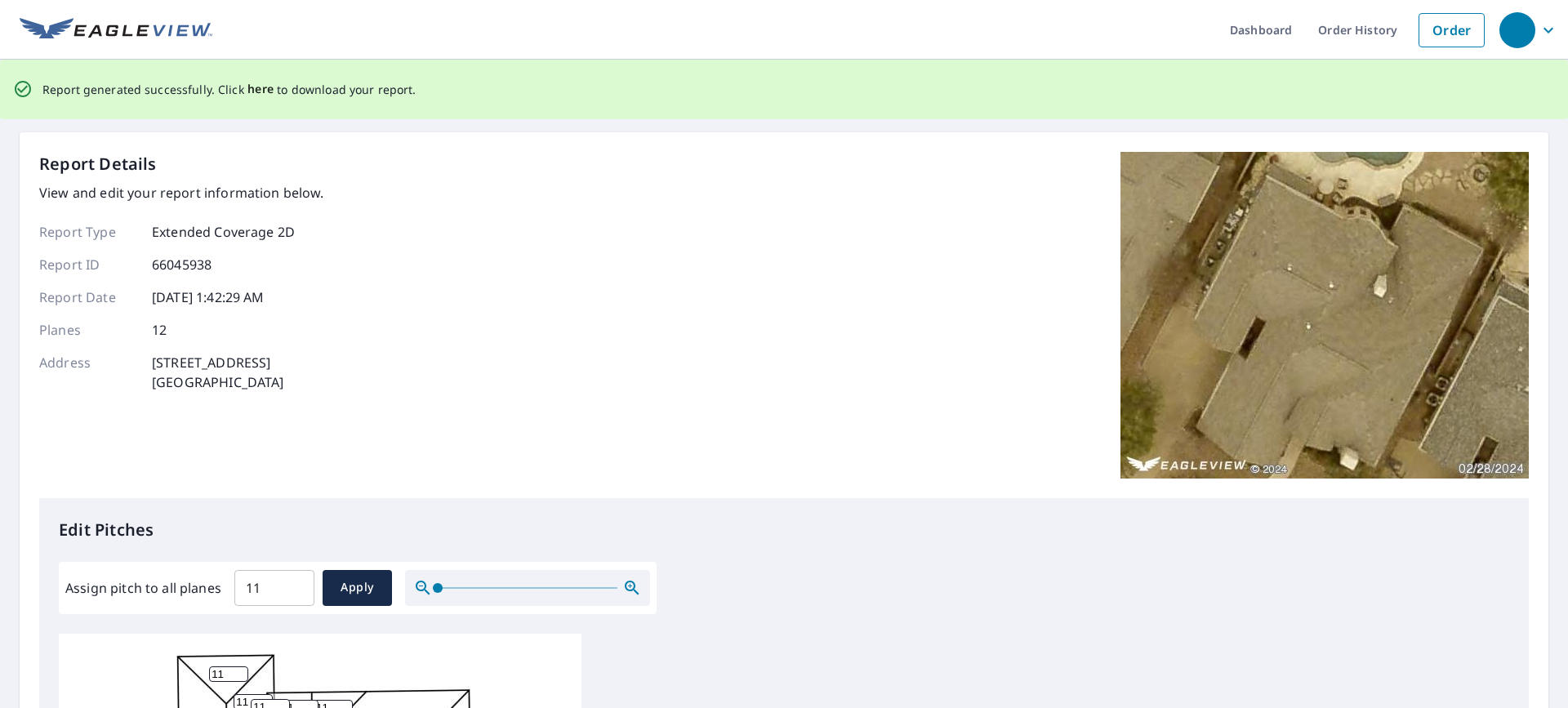
click at [249, 89] on span "here" at bounding box center [261, 89] width 27 height 21
